Goal: Task Accomplishment & Management: Manage account settings

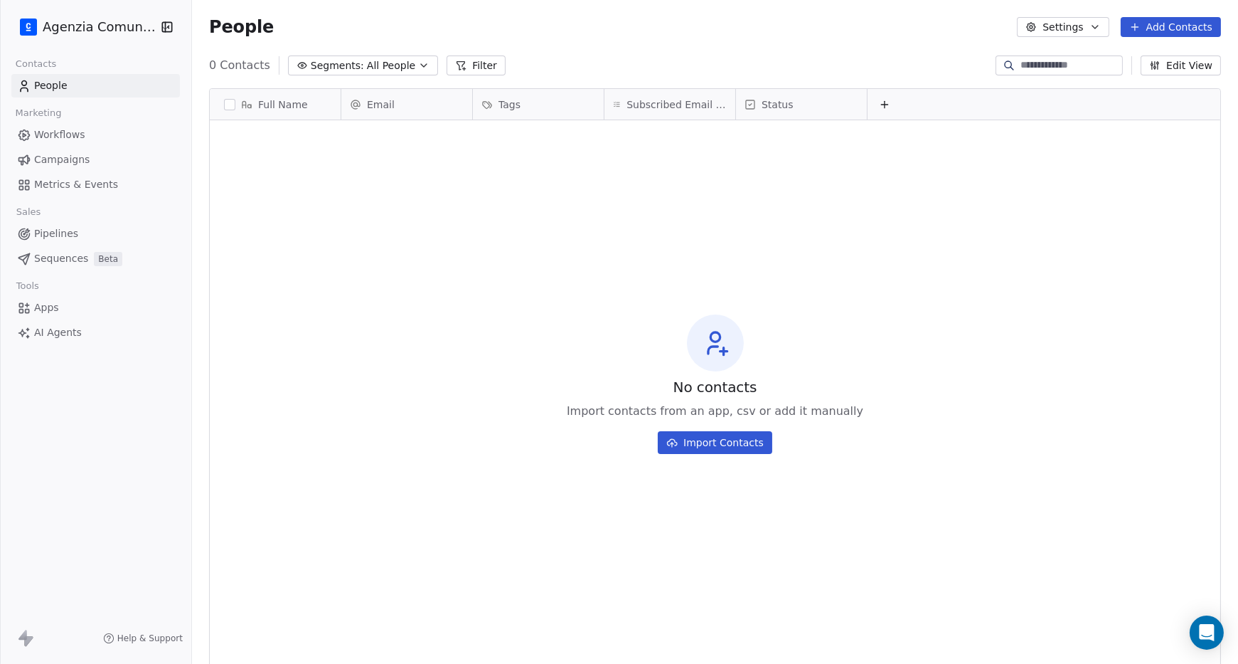
scroll to position [584, 1046]
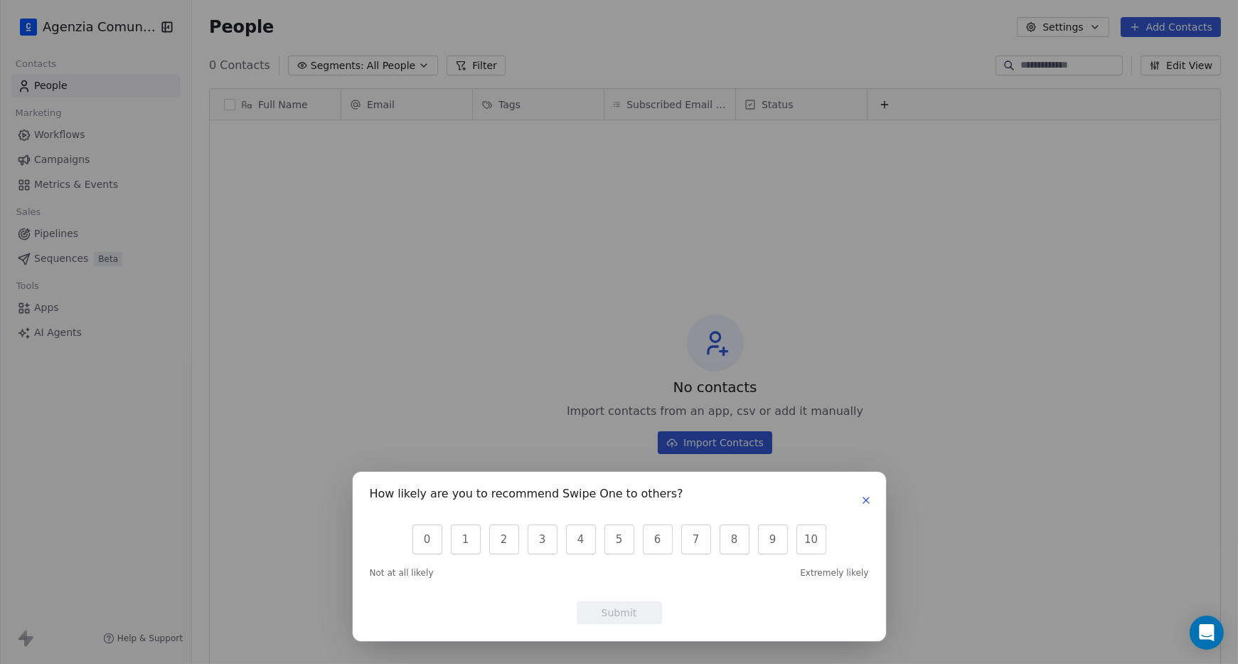
click at [866, 503] on icon "button" at bounding box center [865, 499] width 11 height 11
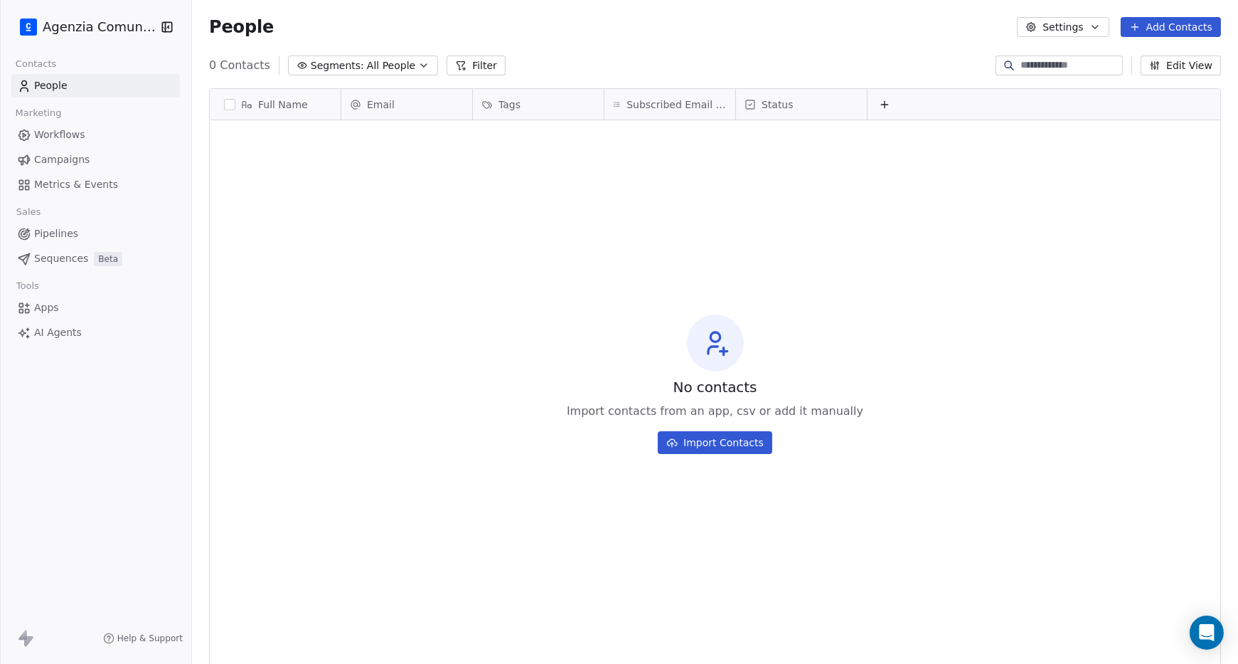
click at [126, 33] on html "Agenzia Comunica Contacts People Marketing Workflows Campaigns Metrics & Events…" at bounding box center [619, 332] width 1238 height 664
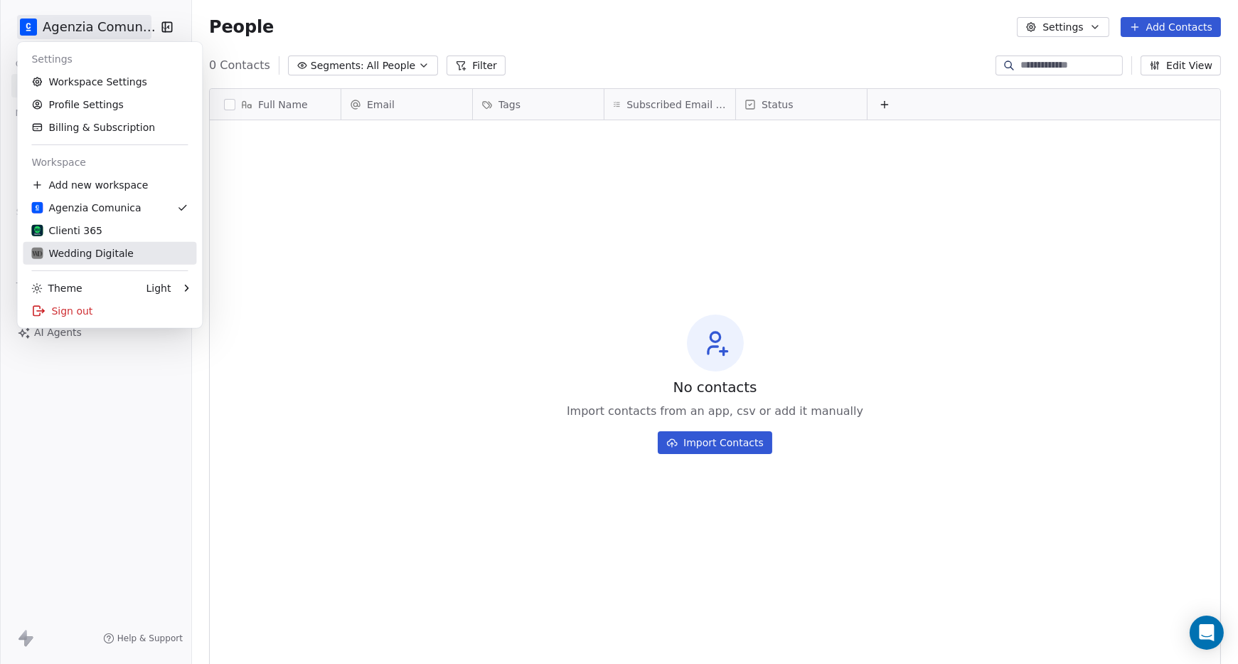
click at [124, 250] on div "Wedding Digitale" at bounding box center [82, 253] width 102 height 14
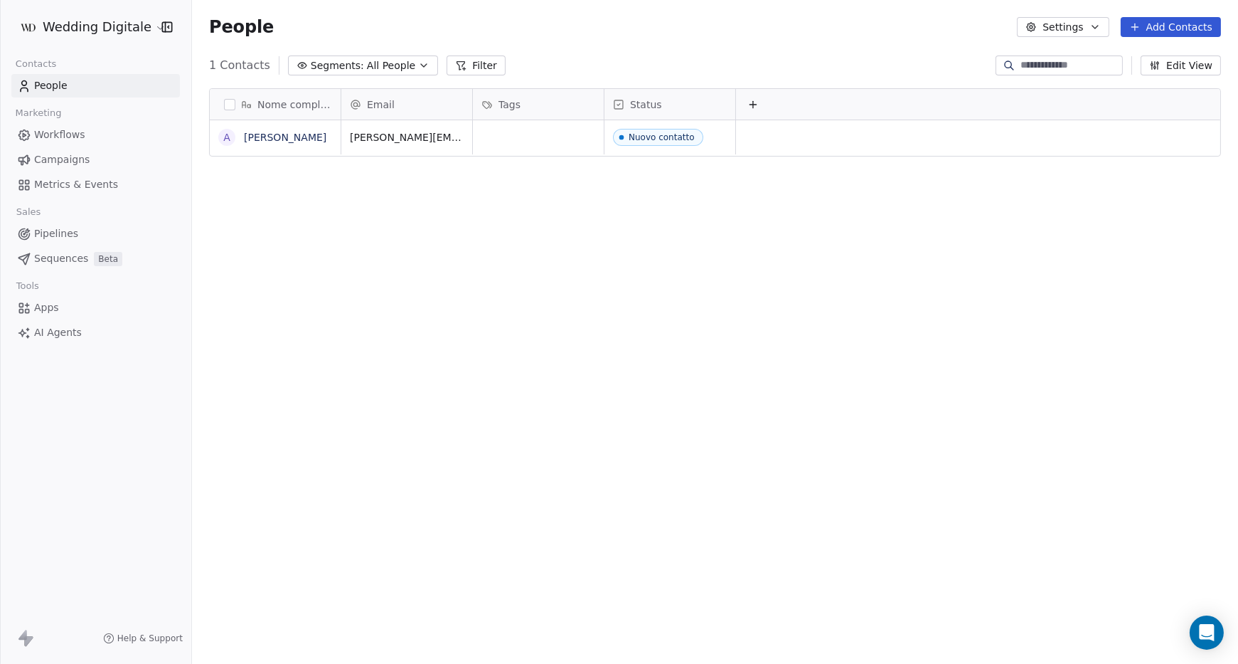
click at [1170, 68] on button "Edit View" at bounding box center [1181, 65] width 80 height 20
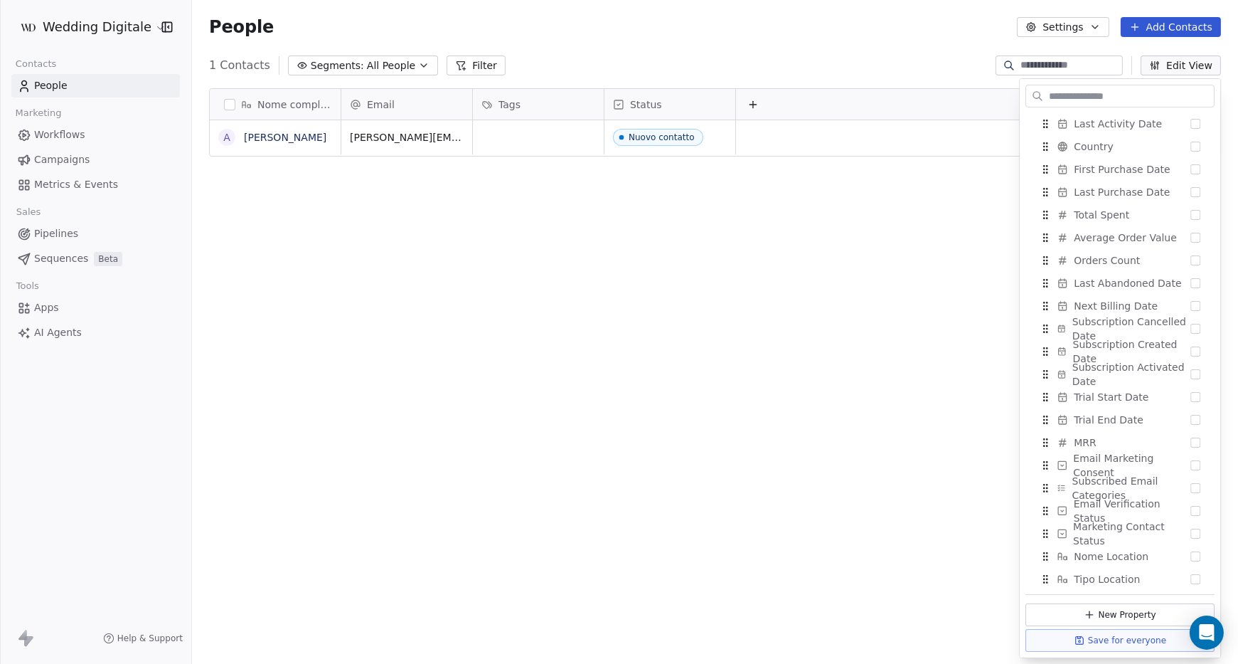
scroll to position [710, 0]
click at [1199, 575] on button "Suggestions" at bounding box center [1195, 575] width 10 height 10
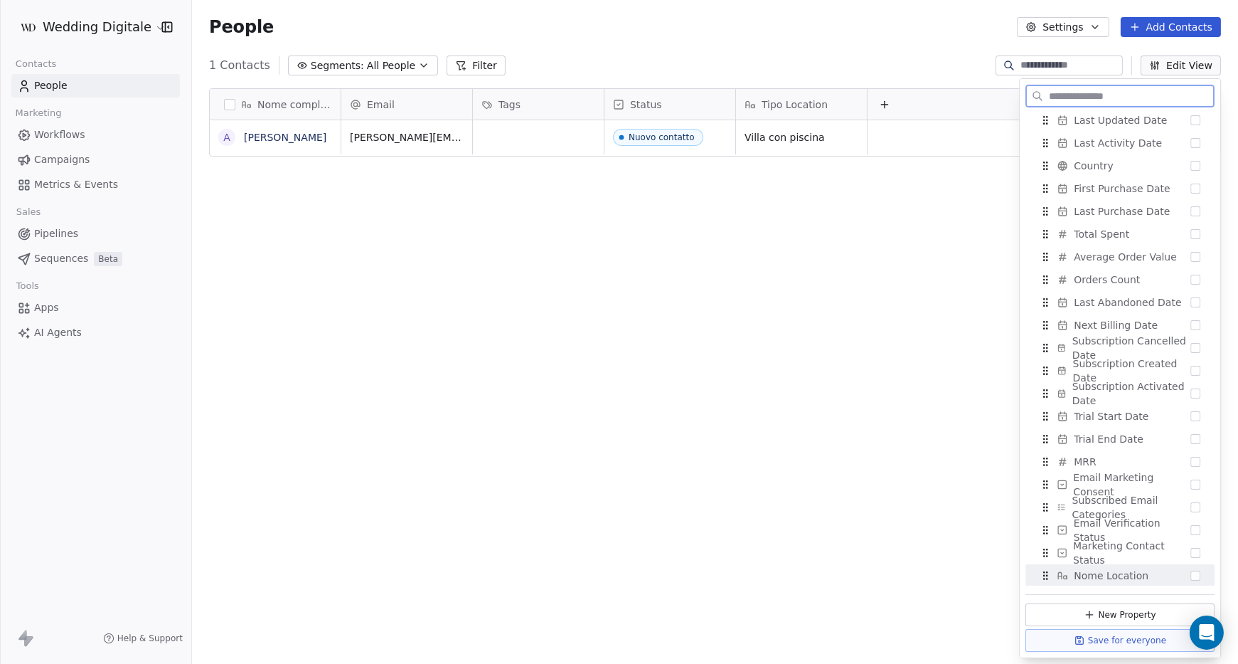
click at [1195, 576] on button "Suggestions" at bounding box center [1195, 575] width 10 height 10
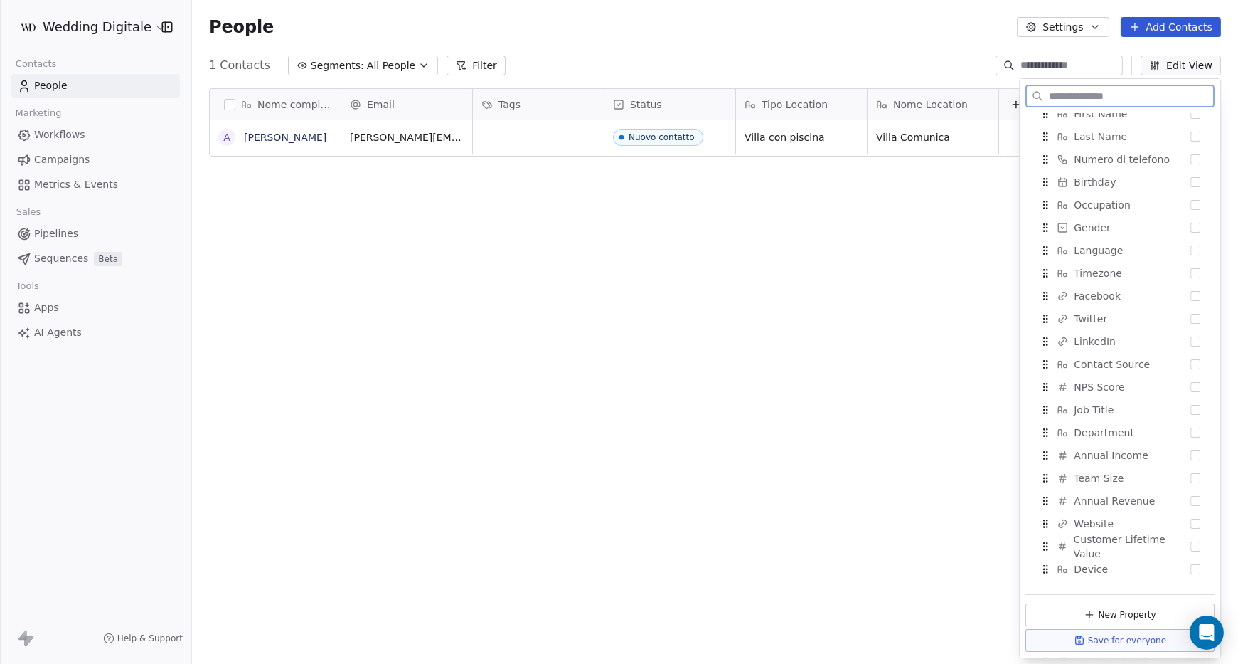
scroll to position [0, 0]
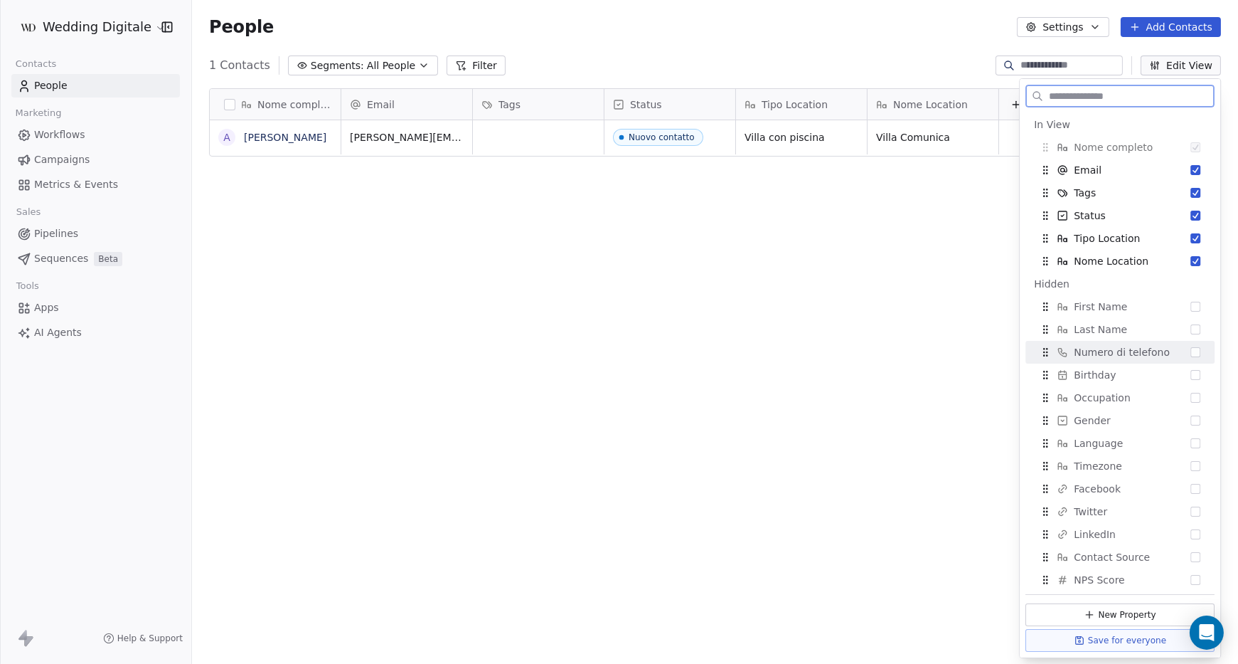
click at [1197, 355] on button "Suggestions" at bounding box center [1195, 352] width 10 height 10
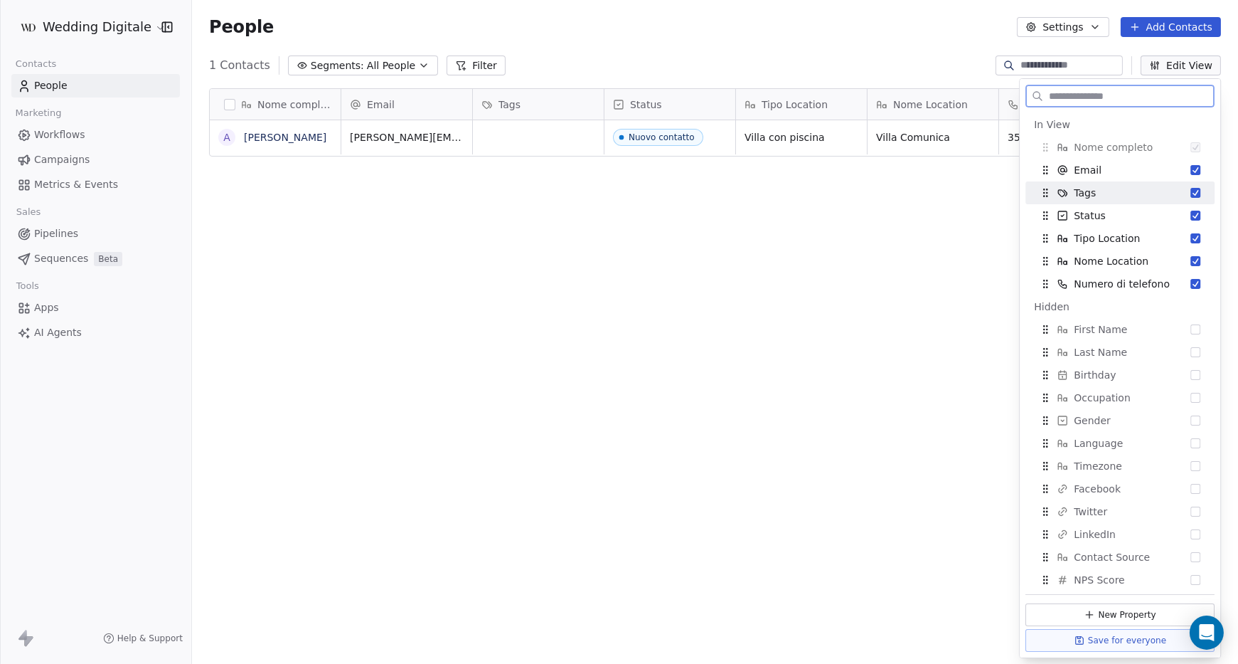
click at [1194, 195] on button "Suggestions" at bounding box center [1195, 193] width 10 height 10
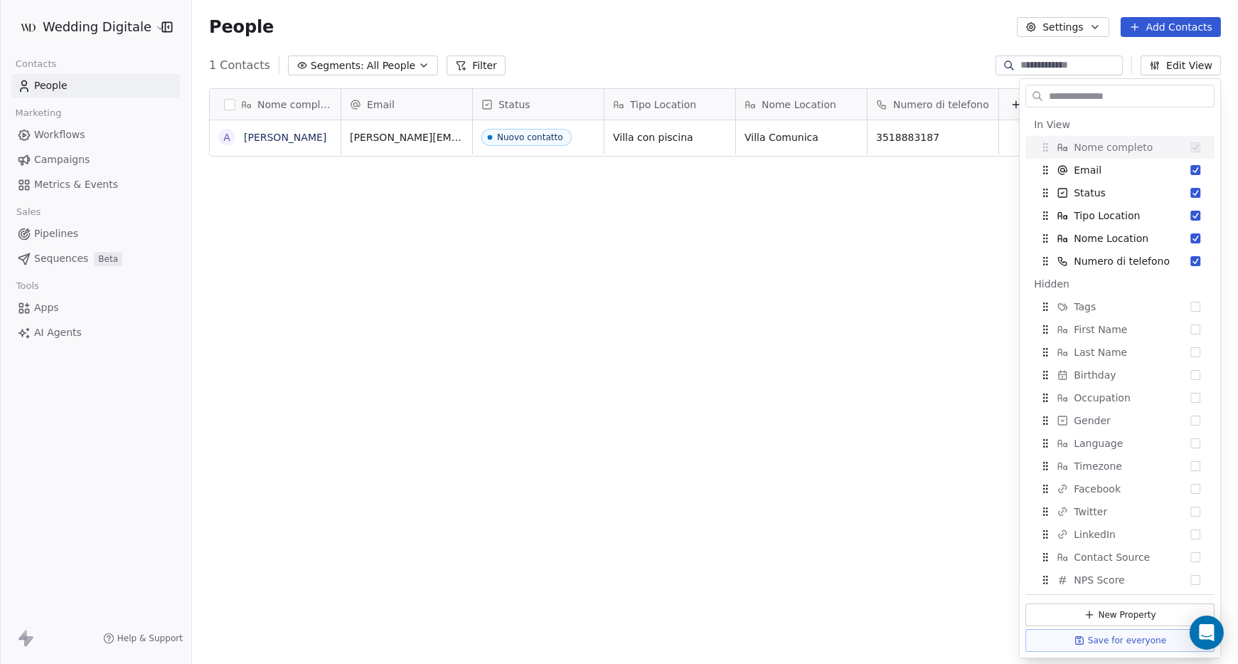
click at [939, 202] on div "Nome completo A [PERSON_NAME] Email Status Tipo Location [GEOGRAPHIC_DATA] Loca…" at bounding box center [715, 369] width 1046 height 584
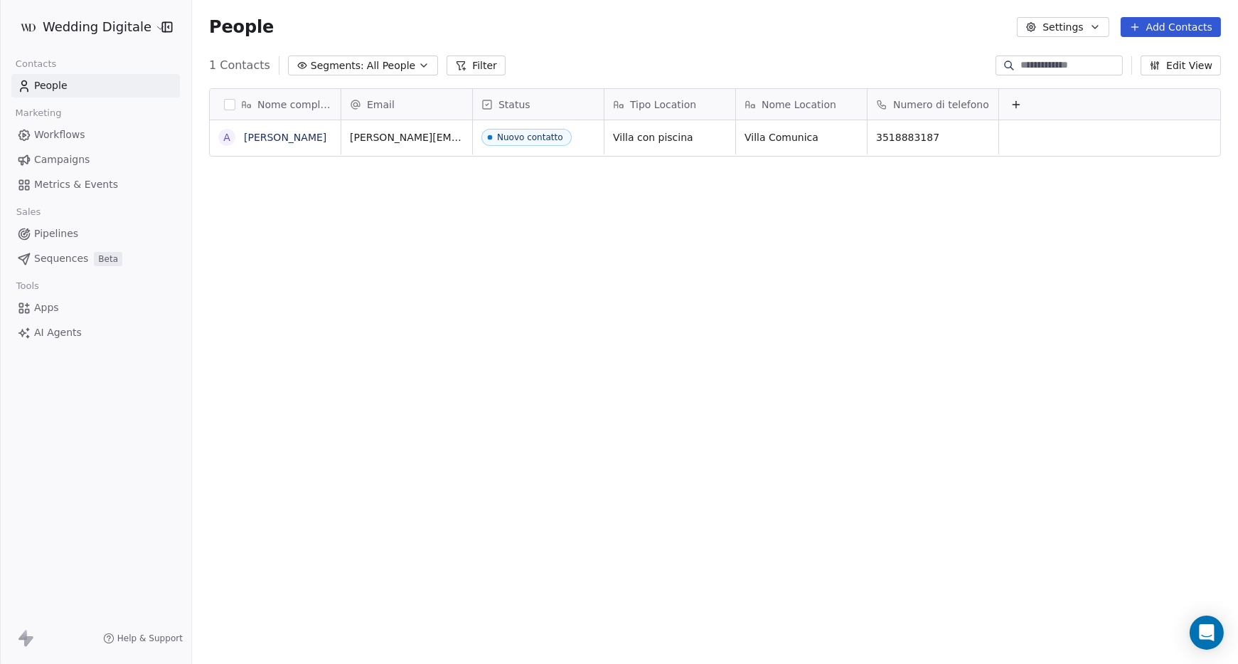
scroll to position [0, 1]
click at [1149, 68] on button "Edit View" at bounding box center [1181, 65] width 80 height 20
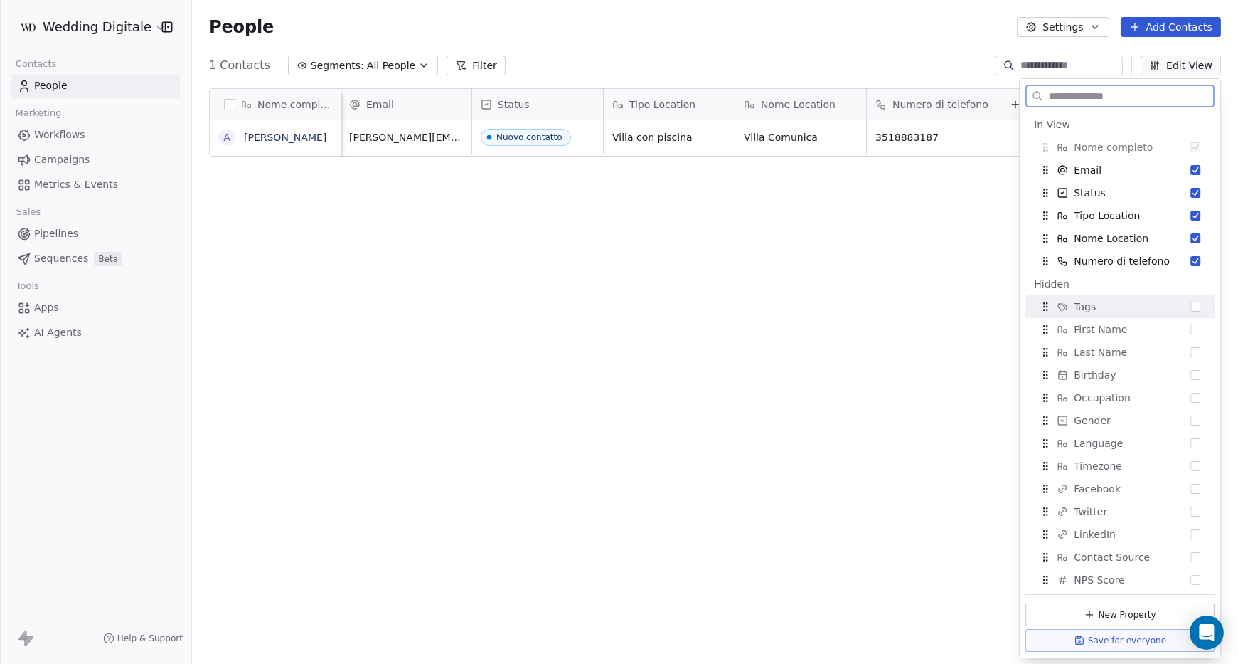
click at [1195, 307] on button "Suggestions" at bounding box center [1195, 307] width 10 height 10
click at [837, 271] on div "Nome completo A [PERSON_NAME] Email Status Tipo Location Nome Location Numero d…" at bounding box center [715, 369] width 1046 height 584
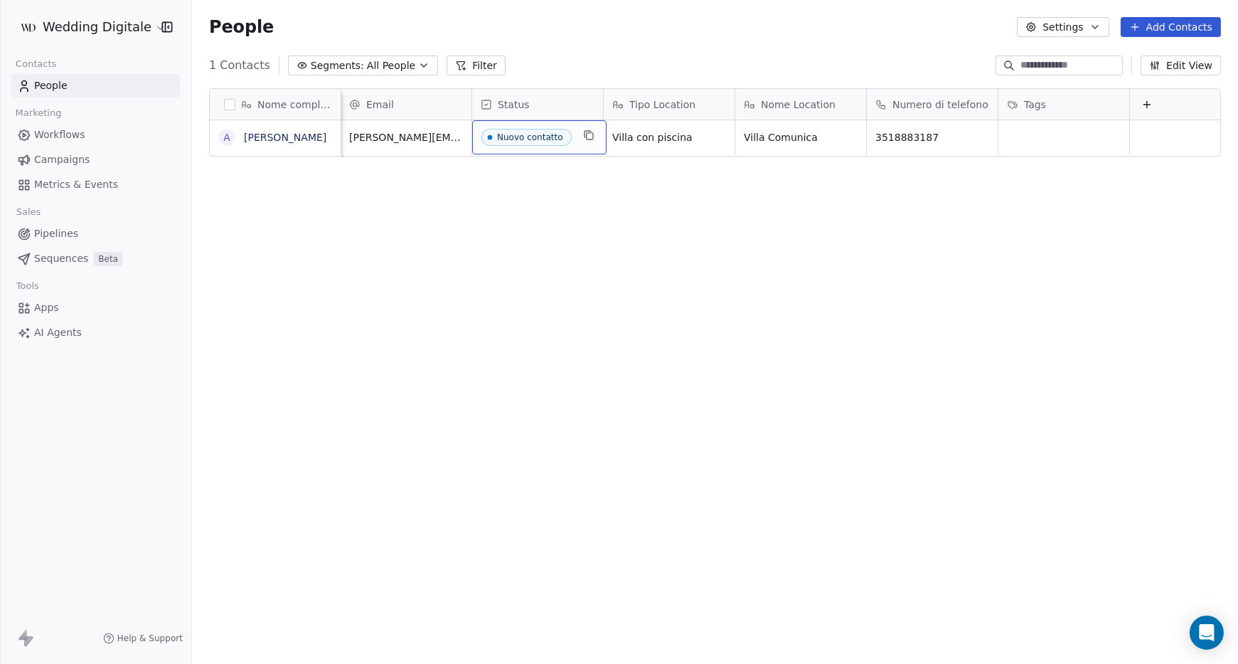
click at [523, 140] on div "Nuovo contatto" at bounding box center [530, 137] width 66 height 10
click at [553, 139] on div "Nuovo contatto" at bounding box center [530, 137] width 66 height 10
click at [571, 133] on div "Nuovo contatto" at bounding box center [539, 137] width 134 height 34
click at [545, 138] on div "Nuovo contatto" at bounding box center [530, 137] width 66 height 10
click at [506, 133] on div "Nuovo contatto" at bounding box center [530, 137] width 66 height 10
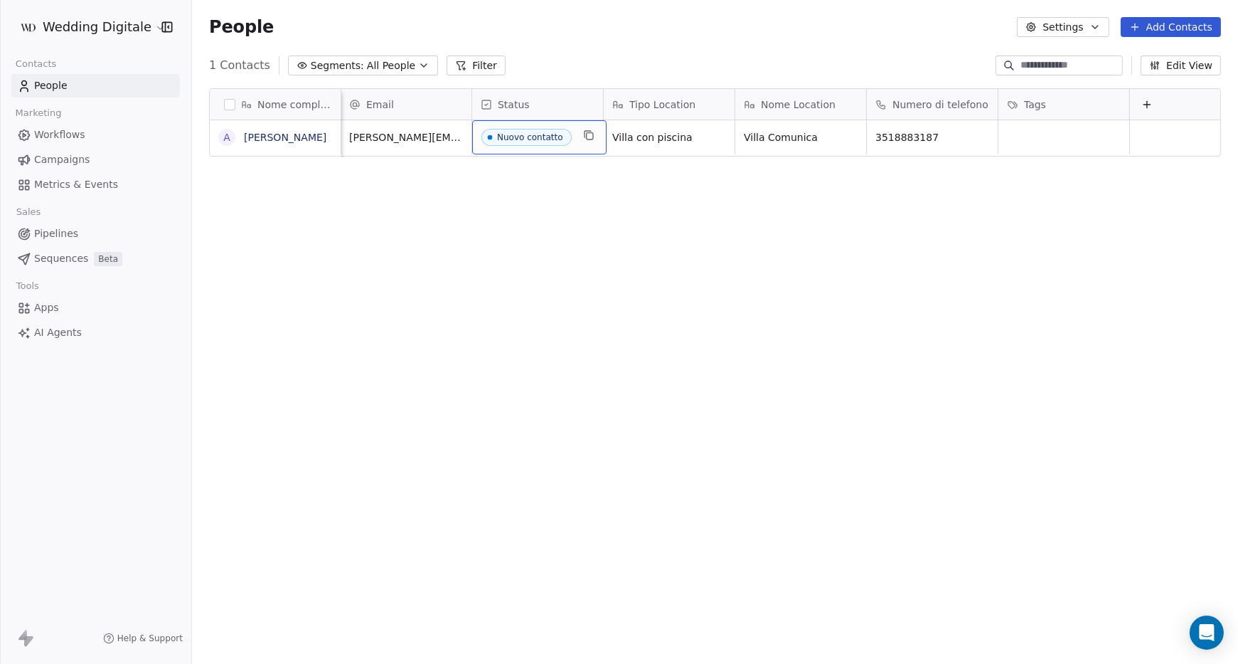
click at [522, 137] on div "Nuovo contatto" at bounding box center [530, 137] width 66 height 10
drag, startPoint x: 491, startPoint y: 149, endPoint x: 487, endPoint y: 159, distance: 11.2
click at [489, 151] on div "Nuovo contatto" at bounding box center [539, 137] width 134 height 34
click at [486, 169] on div "Nome completo A [PERSON_NAME] Email Status Tipo Location Nome Location Numero d…" at bounding box center [715, 369] width 1046 height 584
click at [496, 137] on span "Nuovo contatto" at bounding box center [526, 137] width 90 height 17
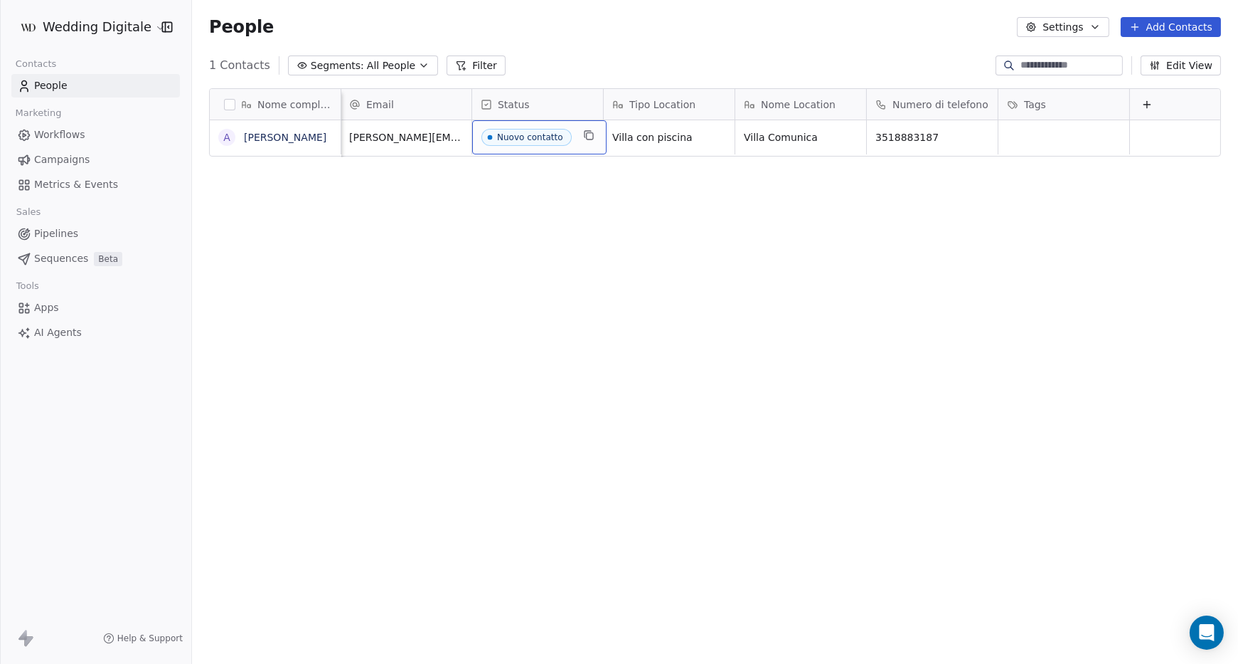
click at [496, 137] on span "Nuovo contatto" at bounding box center [526, 137] width 90 height 17
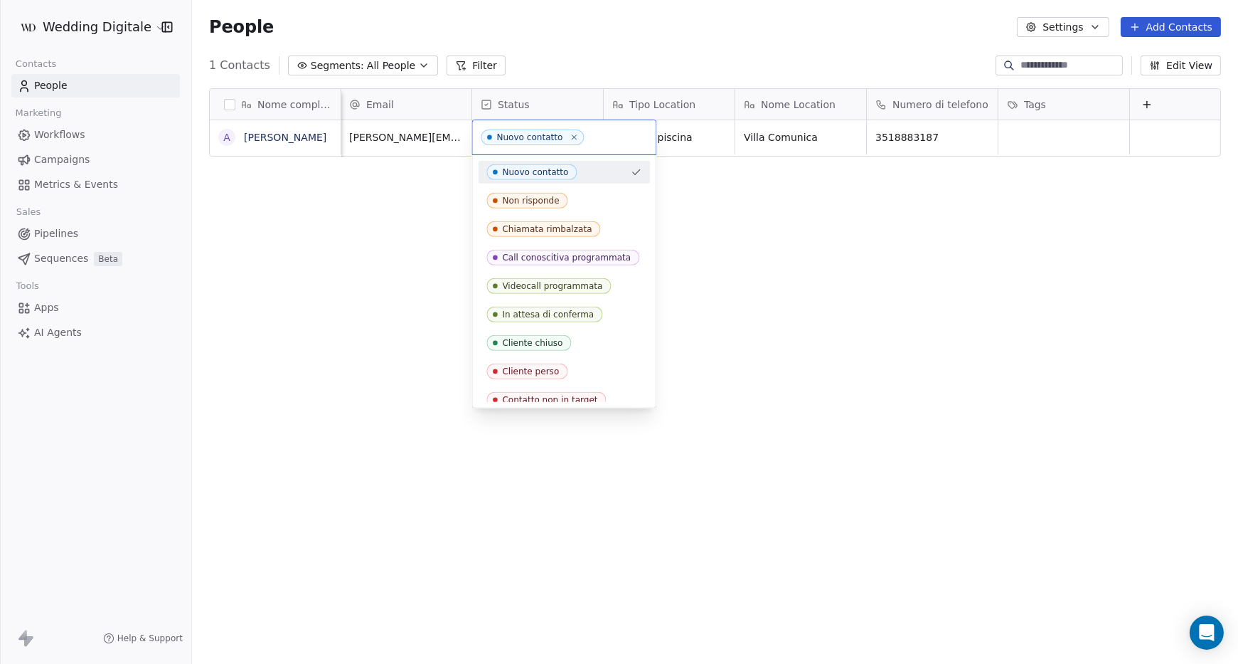
click at [496, 137] on div "Nuovo contatto" at bounding box center [529, 137] width 66 height 10
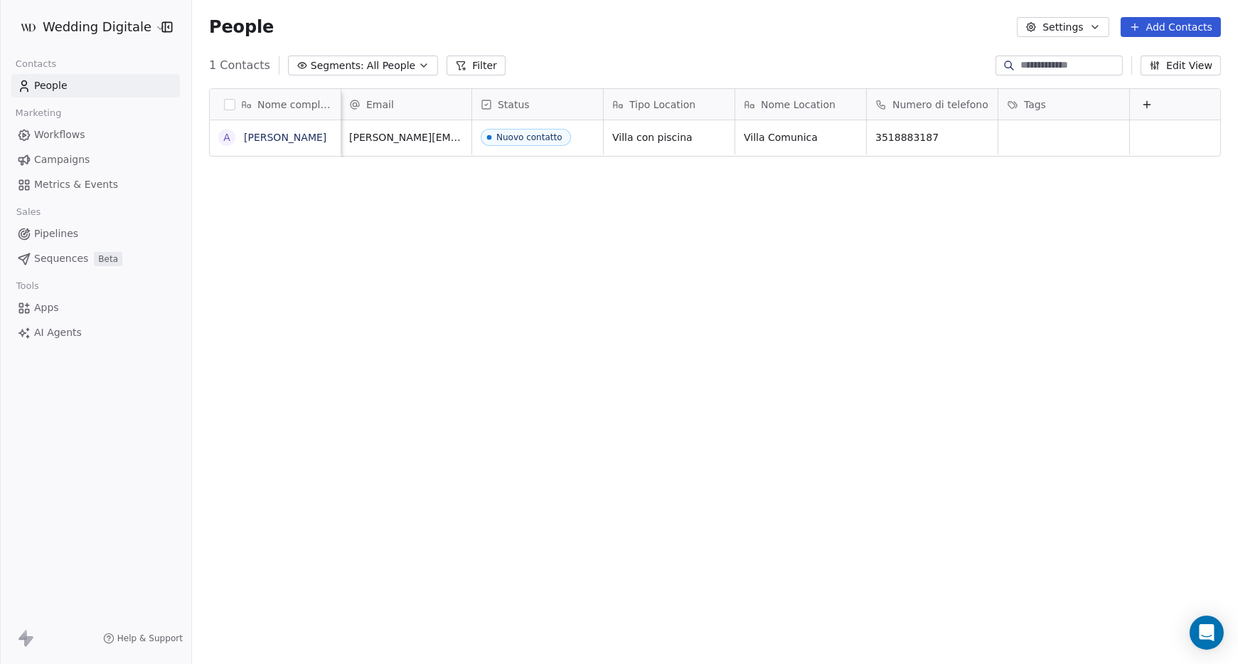
click at [439, 241] on html "Wedding Digitale Contacts People Marketing Workflows Campaigns Metrics & Events…" at bounding box center [619, 332] width 1238 height 664
